Goal: Task Accomplishment & Management: Manage account settings

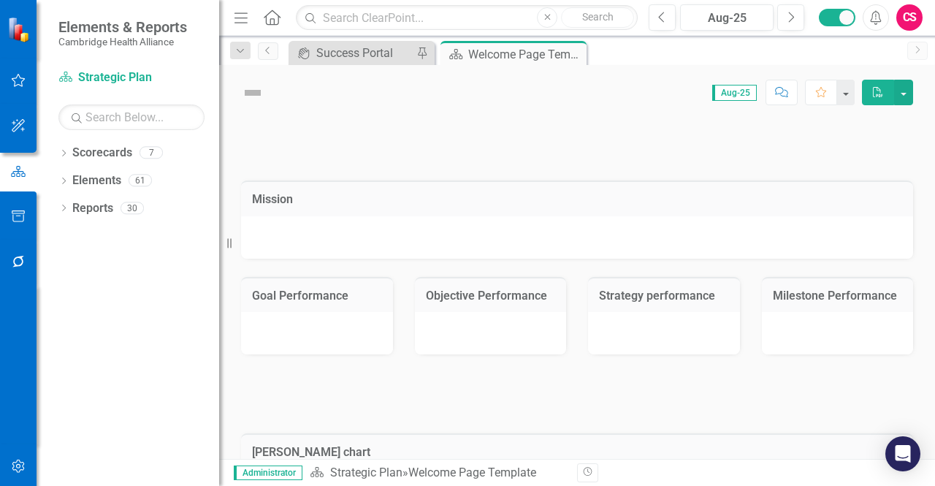
click at [22, 460] on icon "button" at bounding box center [18, 466] width 15 height 12
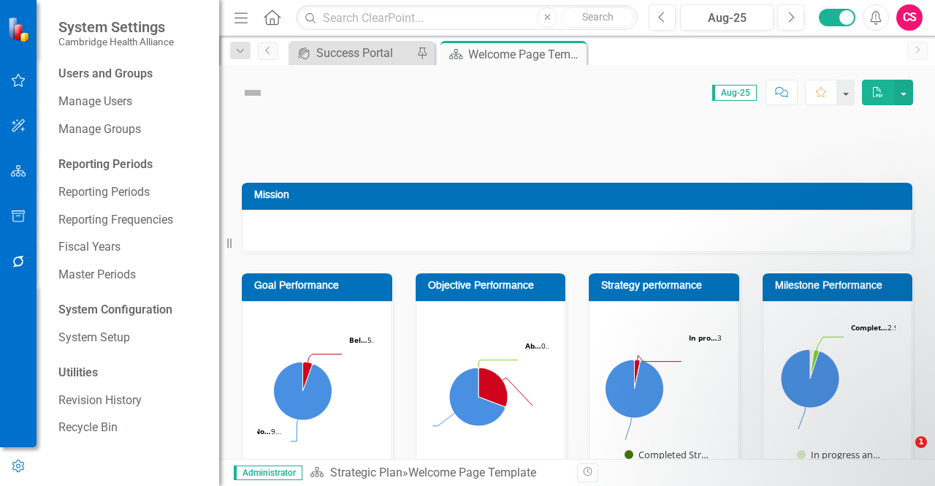
click at [95, 102] on div "Users and Groups Manage Users Manage Groups Reporting Periods Reporting Periods…" at bounding box center [128, 276] width 183 height 420
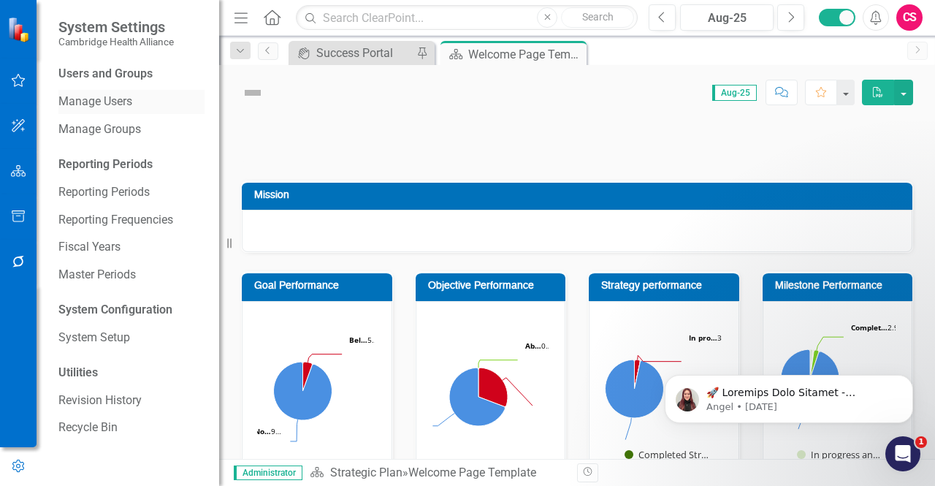
click at [123, 100] on link "Manage Users" at bounding box center [131, 101] width 146 height 17
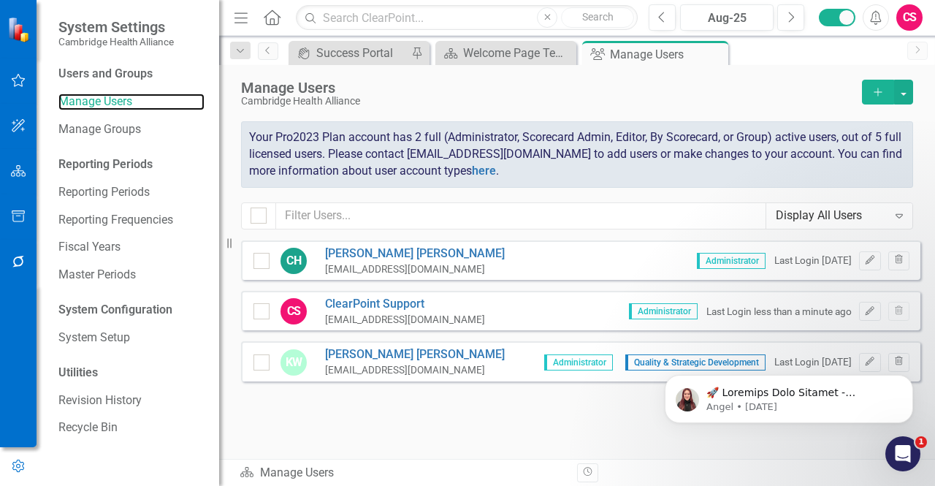
checkbox input "false"
click at [911, 99] on button "button" at bounding box center [903, 92] width 19 height 25
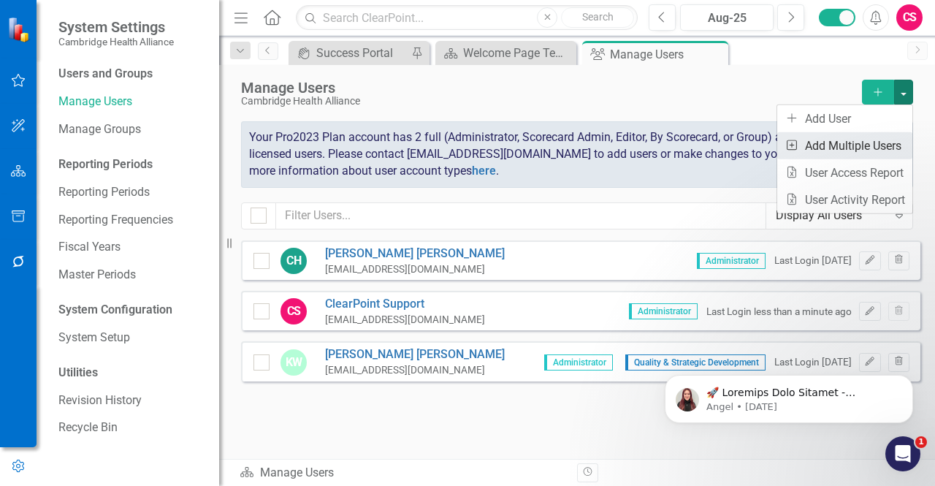
click at [850, 145] on link "Add Multiple Add Multiple Users" at bounding box center [844, 145] width 135 height 27
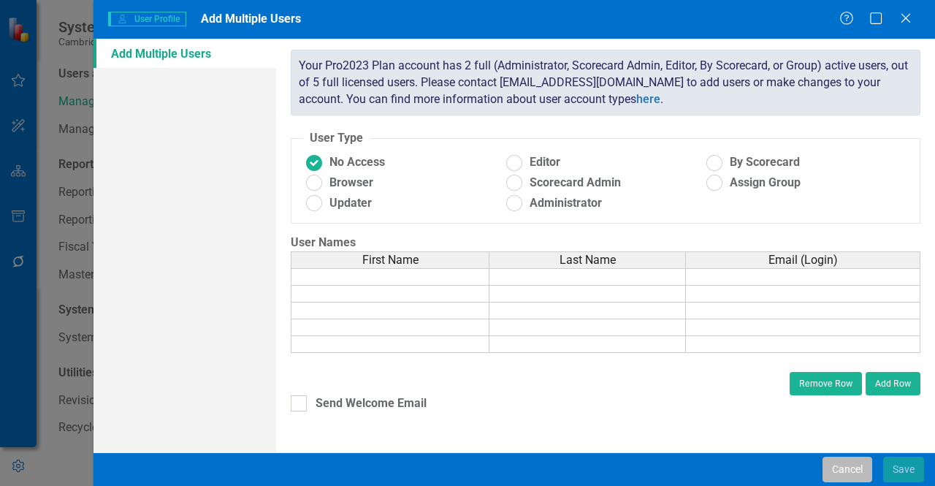
click at [854, 472] on button "Cancel" at bounding box center [847, 469] width 50 height 26
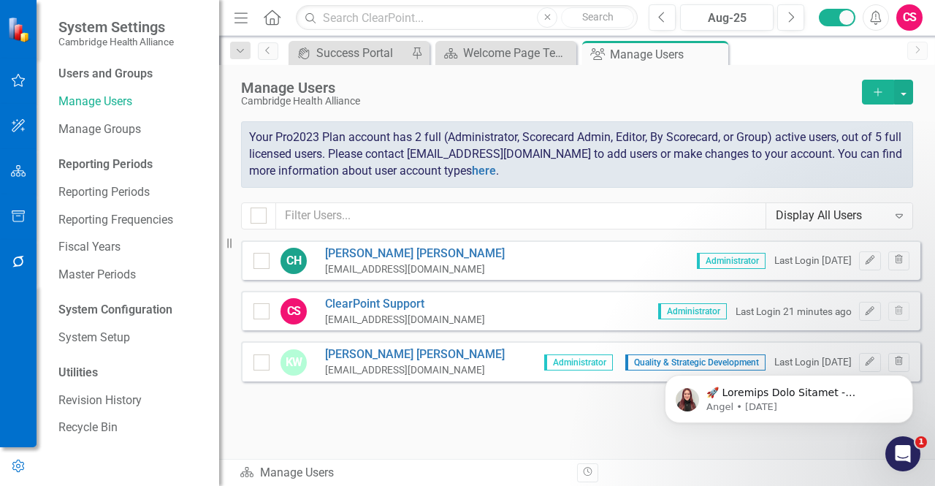
click at [271, 23] on icon "Home" at bounding box center [271, 16] width 19 height 15
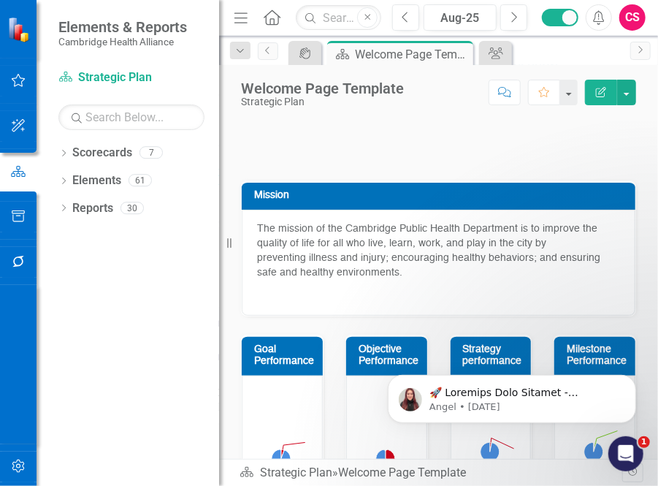
click at [15, 465] on icon "button" at bounding box center [18, 466] width 15 height 12
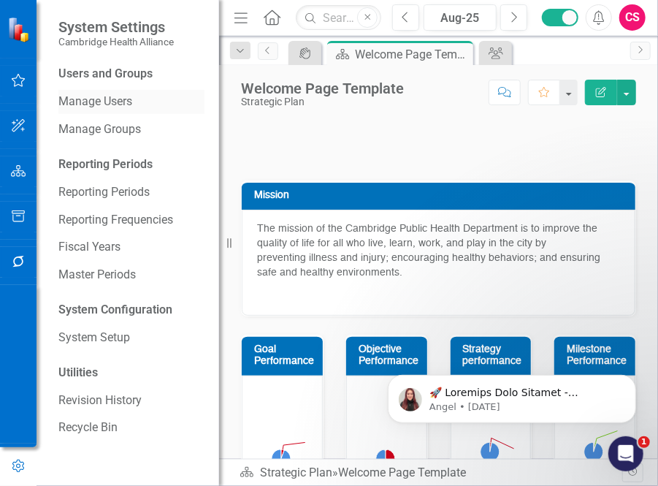
click at [114, 102] on link "Manage Users" at bounding box center [131, 101] width 146 height 17
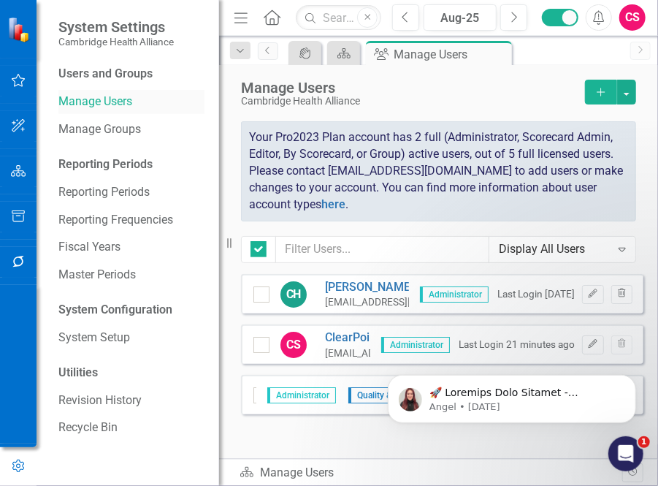
checkbox input "false"
click at [628, 88] on button "button" at bounding box center [626, 92] width 19 height 25
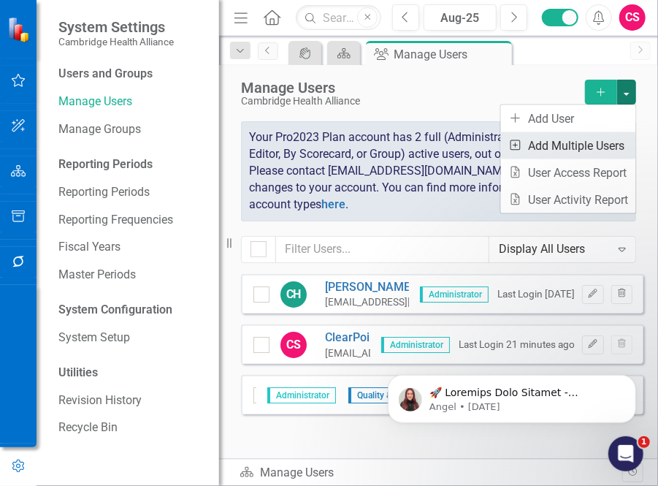
click at [610, 145] on link "Add Multiple Add Multiple Users" at bounding box center [568, 145] width 135 height 27
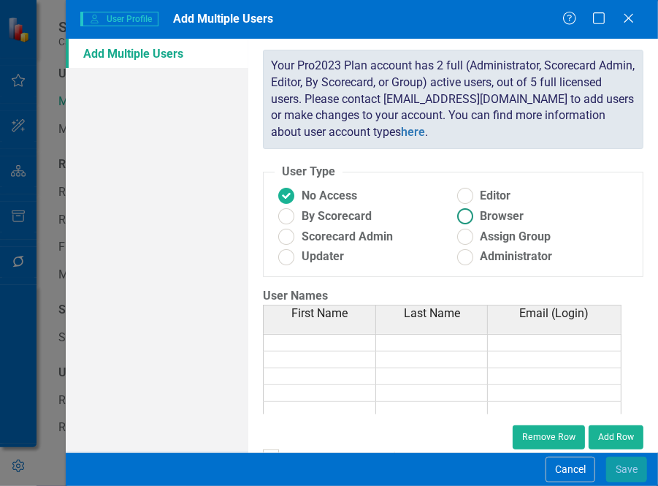
click at [535, 217] on label "Browser" at bounding box center [543, 216] width 178 height 17
click at [476, 217] on input "Browser" at bounding box center [465, 216] width 23 height 23
radio input "true"
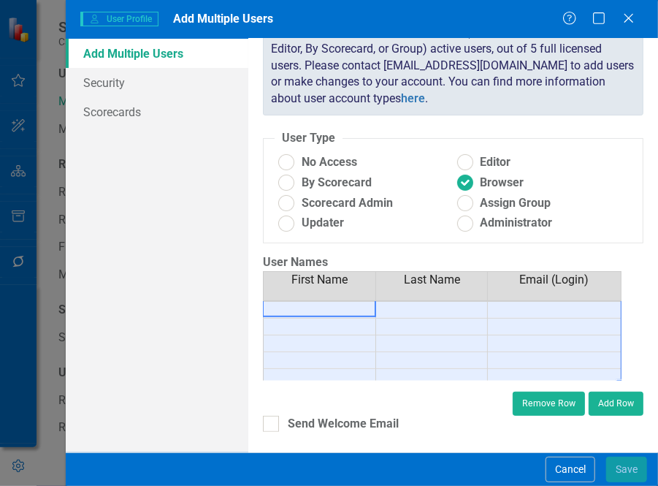
scroll to position [4, 0]
drag, startPoint x: 323, startPoint y: 310, endPoint x: 543, endPoint y: 364, distance: 227.2
click at [546, 370] on tbody at bounding box center [442, 338] width 359 height 85
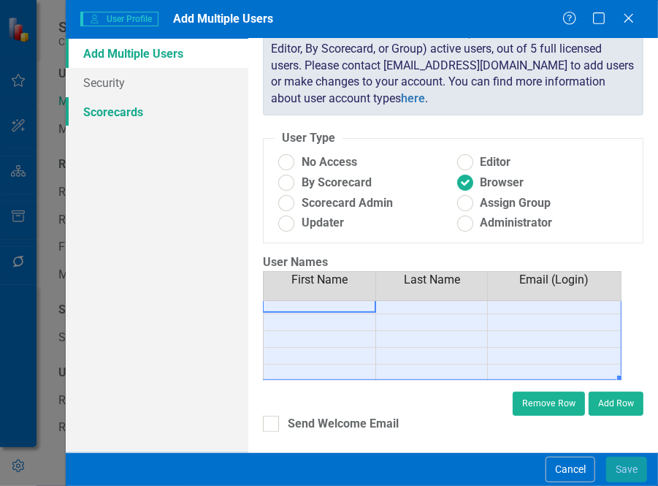
click at [142, 110] on link "Scorecards" at bounding box center [157, 111] width 183 height 29
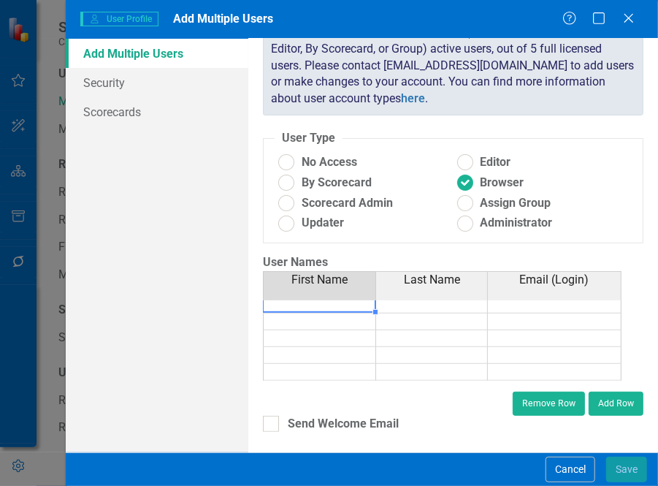
click at [351, 303] on td at bounding box center [319, 305] width 113 height 18
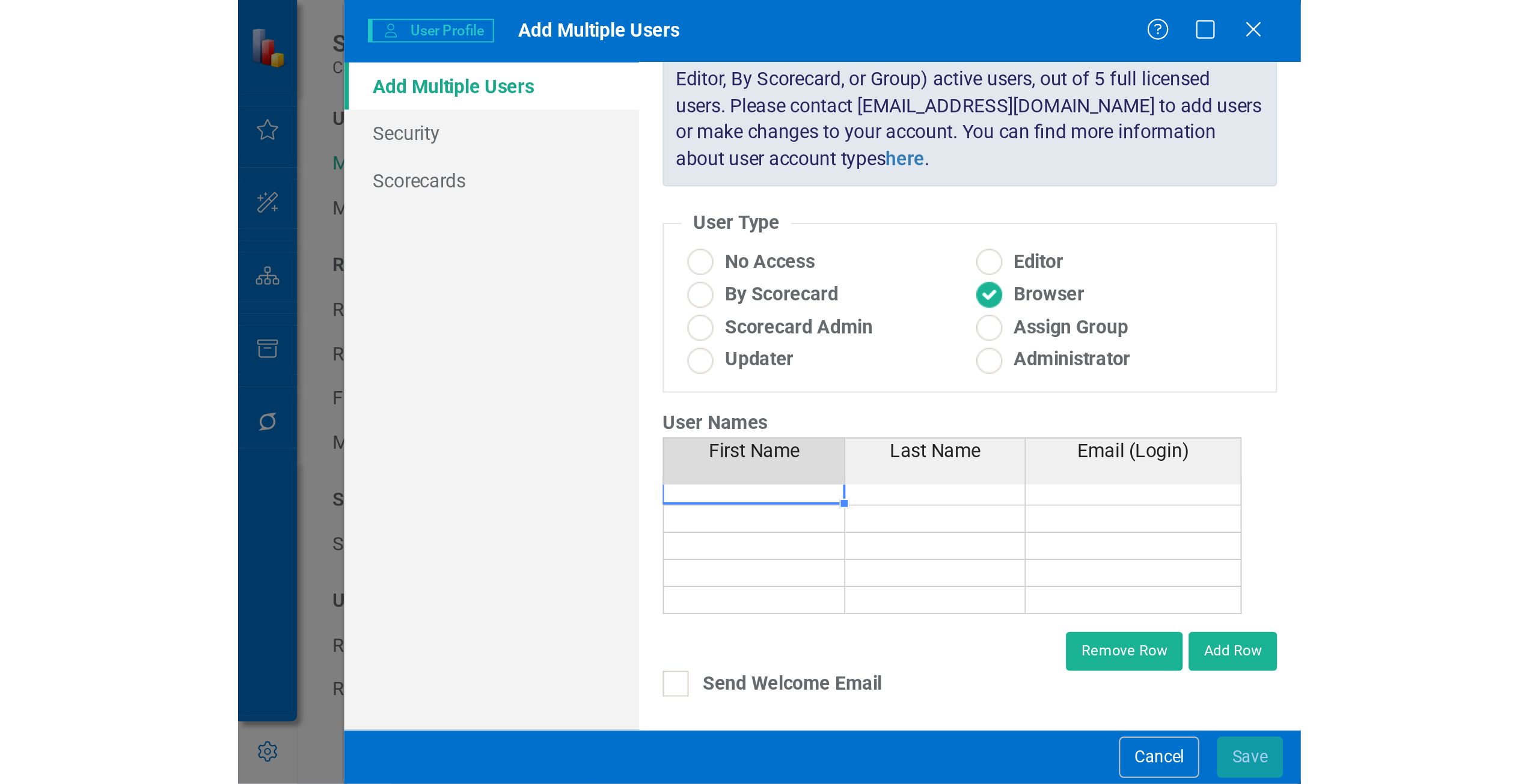
scroll to position [0, 0]
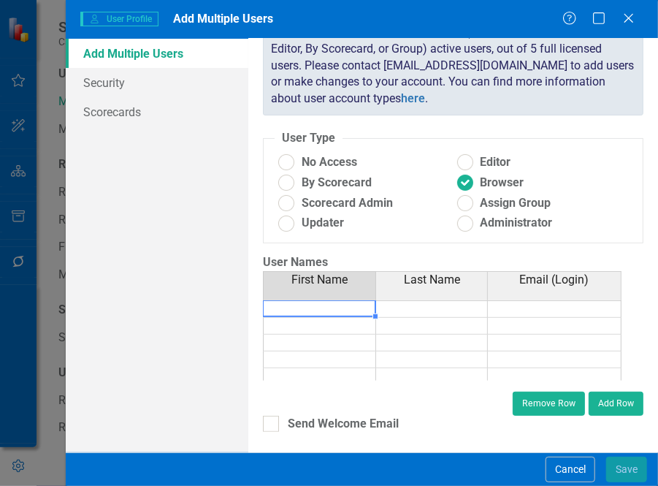
click at [351, 303] on td at bounding box center [319, 309] width 113 height 18
type textarea "first"
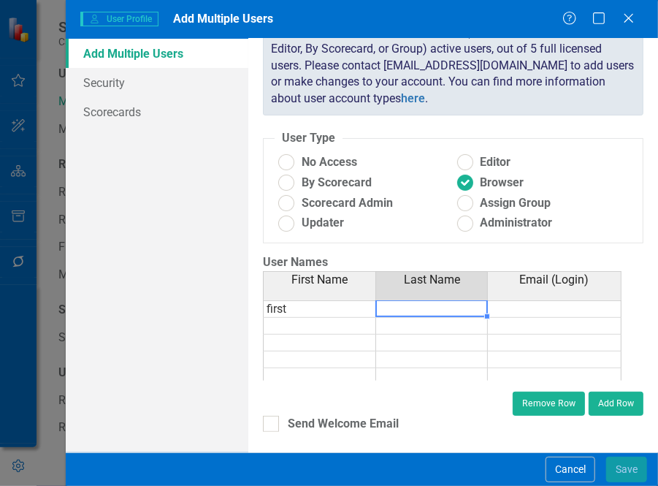
click at [427, 306] on td at bounding box center [432, 309] width 112 height 18
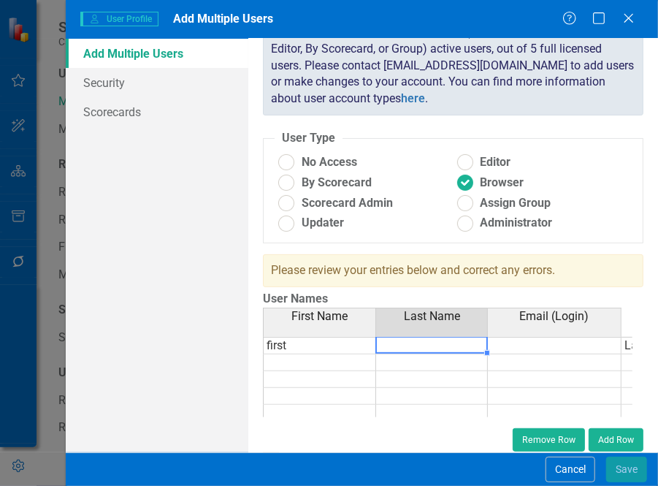
click at [427, 307] on div "First Name Last Name Email (Login) Status first Last name cannot be blank First…" at bounding box center [448, 362] width 370 height 110
type textarea "last"
click at [507, 342] on td at bounding box center [555, 346] width 134 height 18
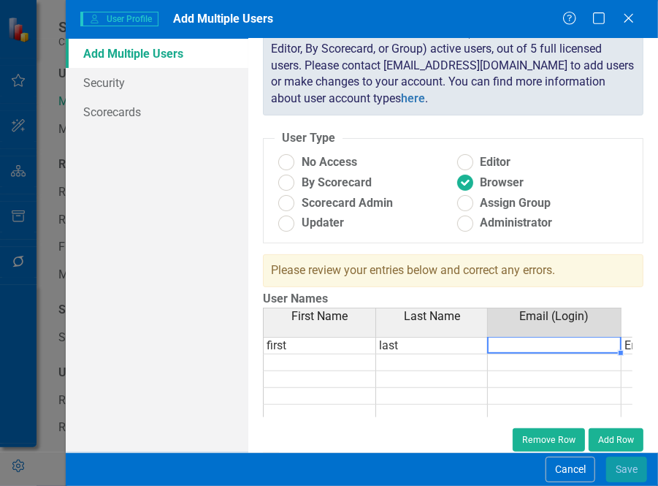
click at [507, 342] on td at bounding box center [555, 346] width 134 height 18
type textarea "email"
click at [127, 102] on link "Scorecards" at bounding box center [157, 111] width 183 height 29
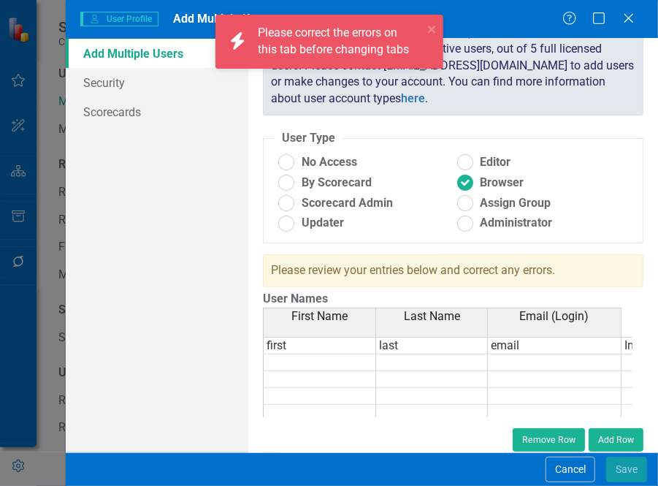
click at [564, 344] on td "email" at bounding box center [555, 346] width 134 height 18
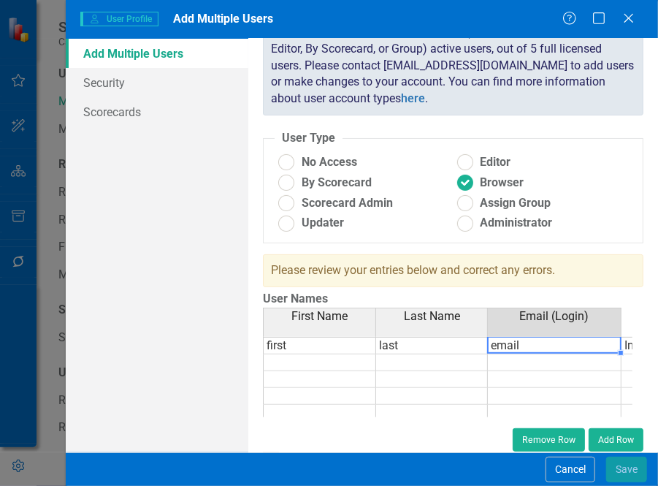
click at [551, 345] on td "email" at bounding box center [555, 346] width 134 height 18
click at [549, 344] on td "email" at bounding box center [555, 346] width 134 height 18
type textarea "[EMAIL_ADDRESS][DOMAIN_NAME]"
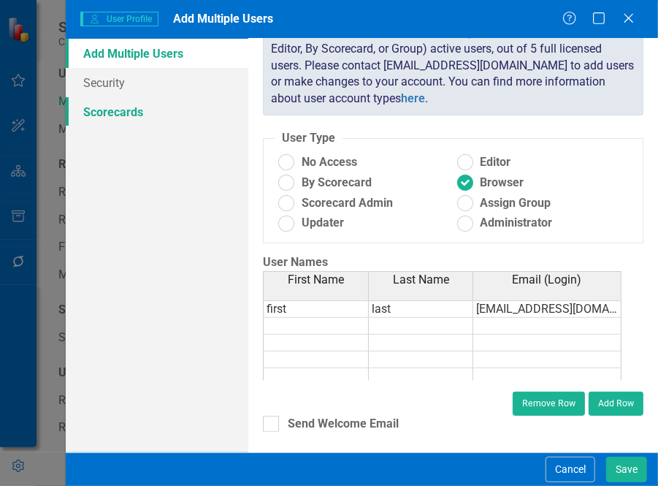
click at [172, 120] on link "Scorecards" at bounding box center [157, 111] width 183 height 29
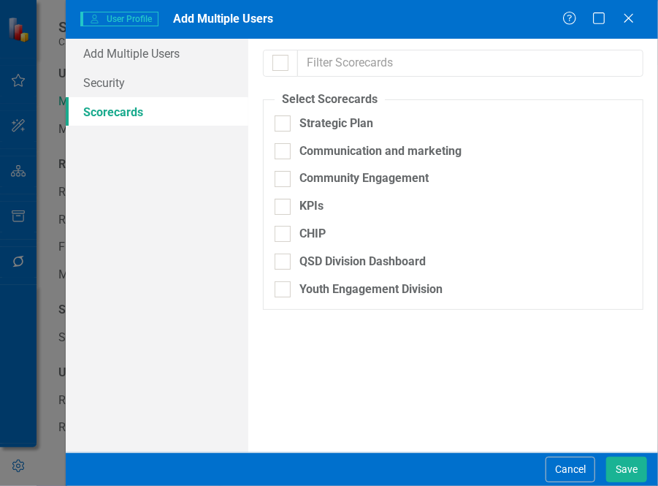
checkbox input "false"
click at [345, 122] on div "Strategic Plan" at bounding box center [336, 123] width 74 height 17
click at [284, 122] on input "Strategic Plan" at bounding box center [279, 119] width 9 height 9
checkbox input "true"
click at [358, 156] on div "Communication and marketing" at bounding box center [380, 151] width 162 height 17
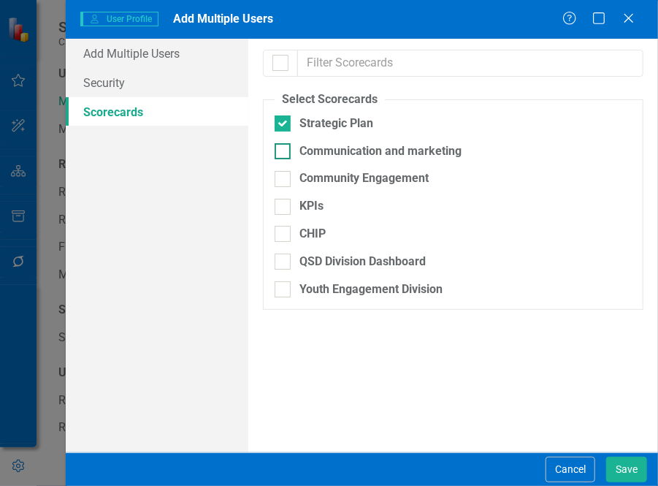
click at [284, 153] on input "Communication and marketing" at bounding box center [279, 147] width 9 height 9
checkbox input "true"
click at [600, 465] on div "Cancel Save" at bounding box center [594, 469] width 105 height 26
click at [578, 472] on button "Cancel" at bounding box center [571, 469] width 50 height 26
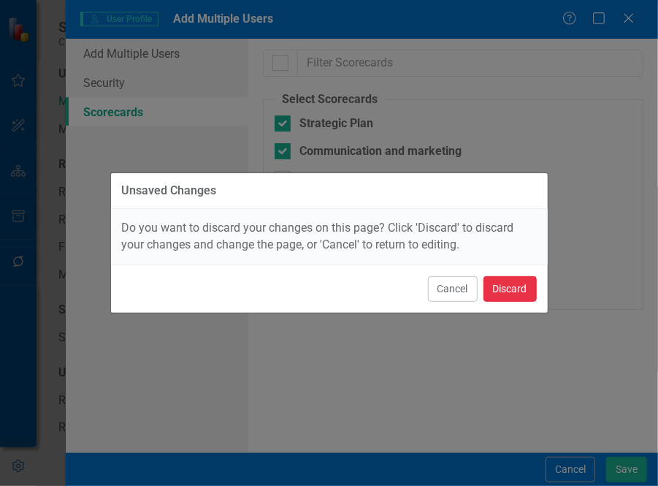
click at [514, 290] on button "Discard" at bounding box center [509, 289] width 53 height 26
